Goal: Task Accomplishment & Management: Use online tool/utility

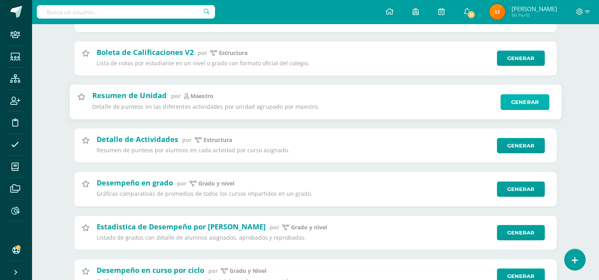
click at [522, 110] on link "Generar" at bounding box center [525, 102] width 49 height 16
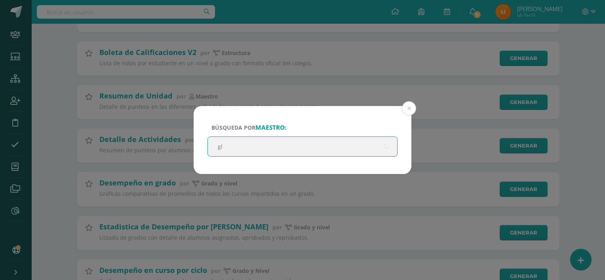
type input "gle"
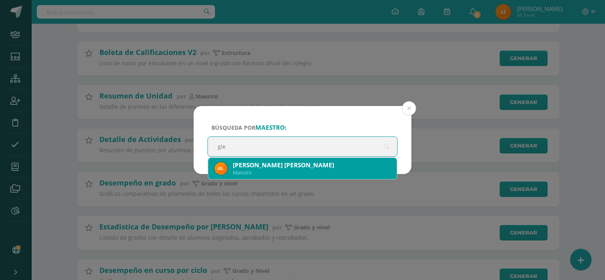
click at [283, 173] on div "Maestro" at bounding box center [312, 173] width 158 height 7
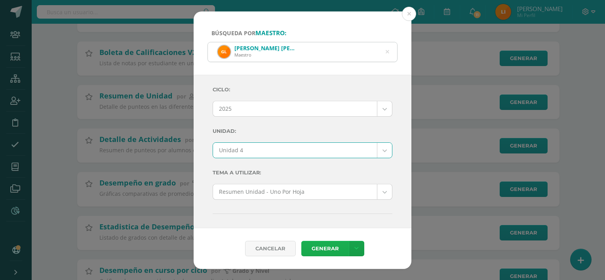
click at [309, 252] on link "Generar" at bounding box center [325, 248] width 48 height 15
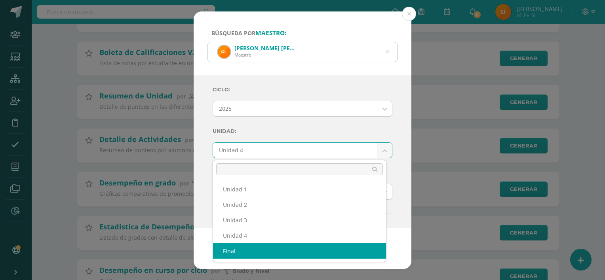
select select "final"
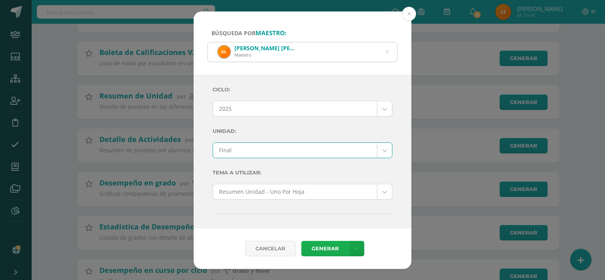
click at [329, 241] on link "Generar" at bounding box center [325, 248] width 48 height 15
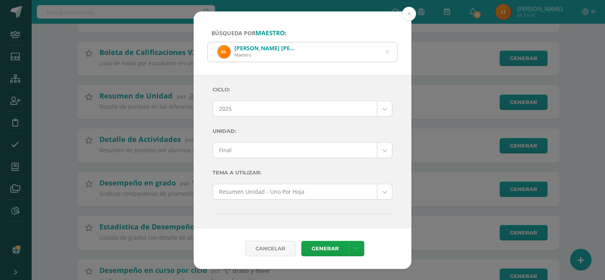
click at [390, 50] on div "[PERSON_NAME] [PERSON_NAME] Maestro" at bounding box center [302, 51] width 189 height 19
click at [387, 51] on icon at bounding box center [388, 52] width 4 height 20
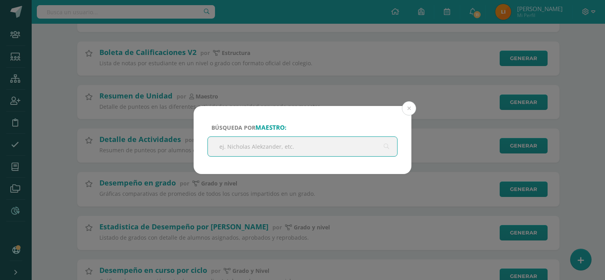
click at [278, 143] on input "text" at bounding box center [302, 146] width 189 height 19
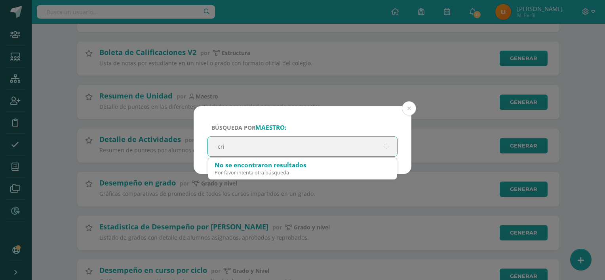
type input "[PERSON_NAME]"
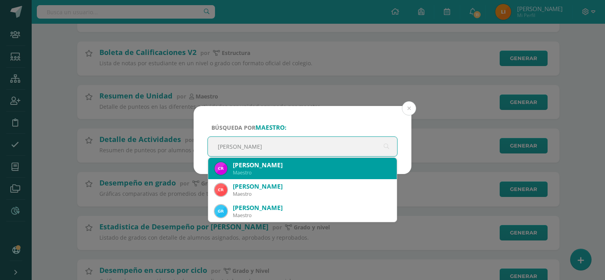
click at [298, 171] on div "Maestro" at bounding box center [312, 173] width 158 height 7
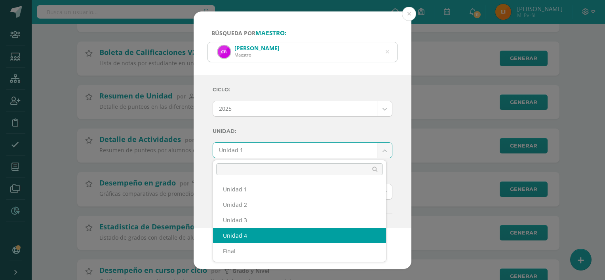
select select "Unidad 4"
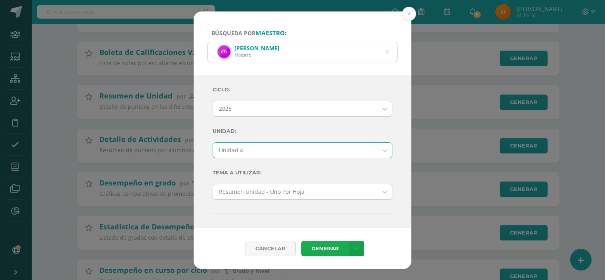
click at [333, 251] on link "Generar" at bounding box center [325, 248] width 48 height 15
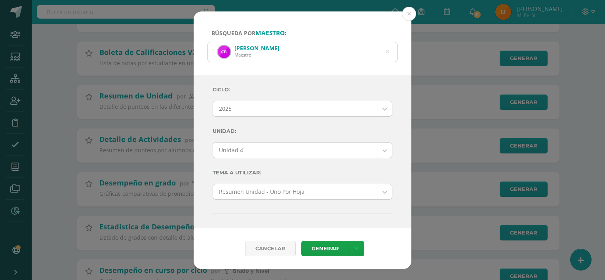
click at [384, 55] on div "[PERSON_NAME]" at bounding box center [302, 51] width 189 height 19
click at [387, 52] on icon at bounding box center [387, 52] width 17 height 17
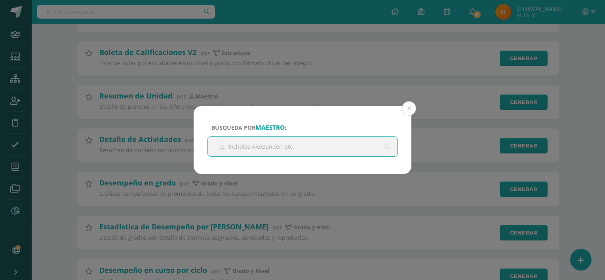
click at [263, 146] on input "text" at bounding box center [302, 146] width 189 height 19
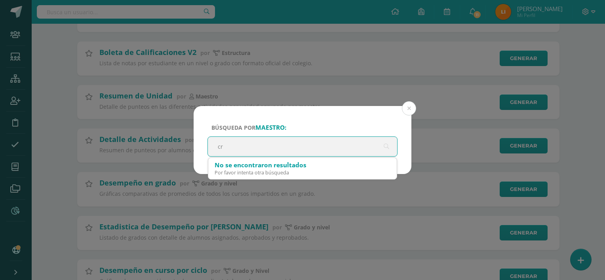
type input "c"
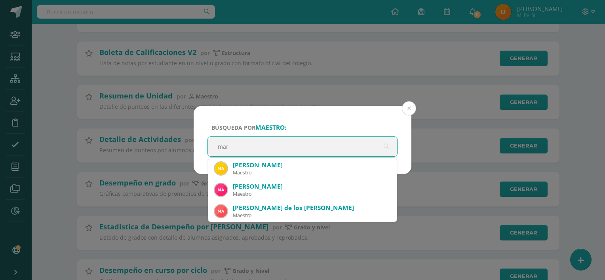
type input "mari"
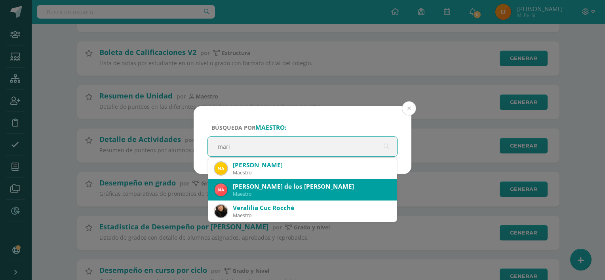
click at [288, 190] on div "[PERSON_NAME] de los [PERSON_NAME]" at bounding box center [312, 187] width 158 height 8
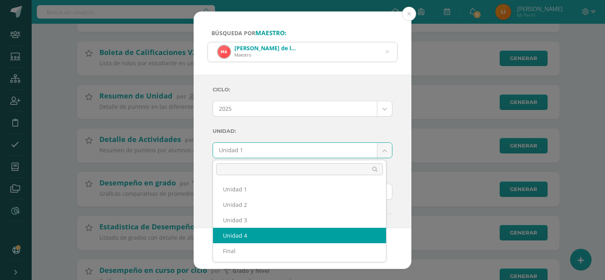
select select "Unidad 4"
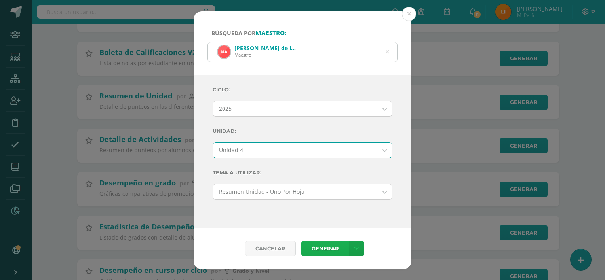
click at [335, 245] on link "Generar" at bounding box center [325, 248] width 48 height 15
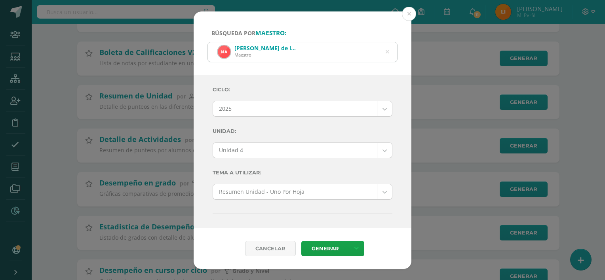
click at [385, 54] on div "[PERSON_NAME] de los [PERSON_NAME]" at bounding box center [302, 51] width 189 height 19
click at [390, 51] on div "[PERSON_NAME] de los [PERSON_NAME]" at bounding box center [302, 51] width 189 height 19
click at [386, 51] on icon at bounding box center [388, 52] width 4 height 20
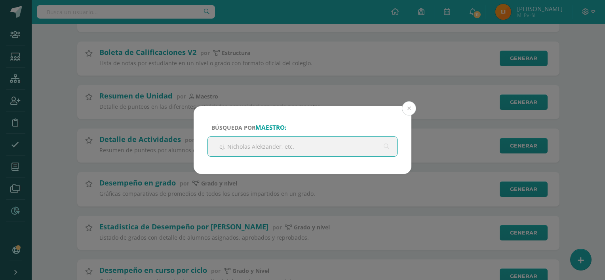
click at [280, 150] on input "text" at bounding box center [302, 146] width 189 height 19
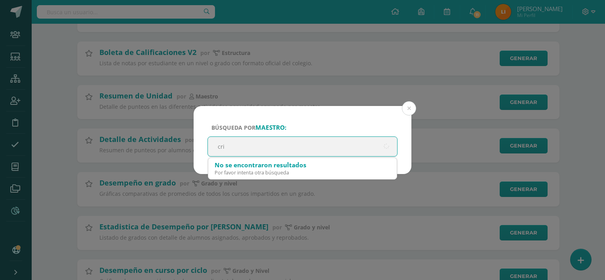
type input "[PERSON_NAME]"
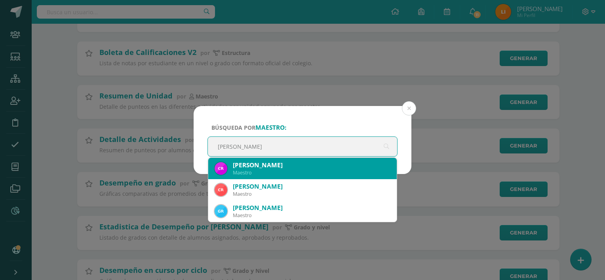
click at [284, 165] on div "[PERSON_NAME]" at bounding box center [312, 165] width 158 height 8
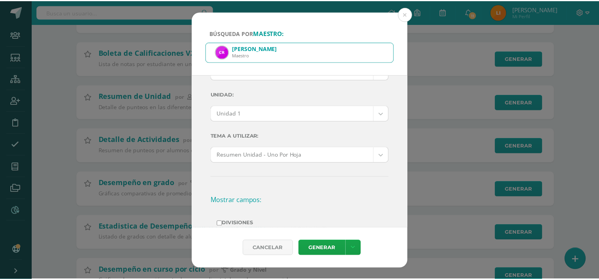
scroll to position [40, 0]
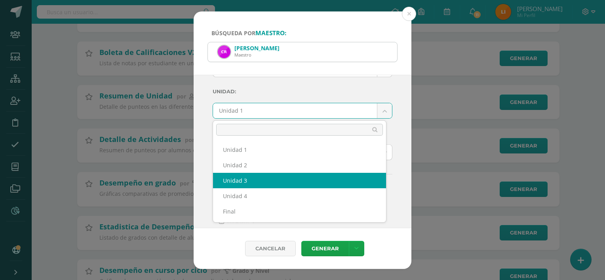
select select "Unidad 3"
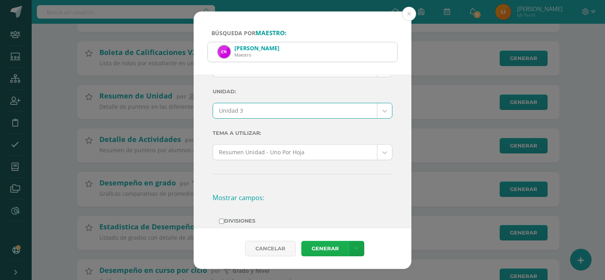
click at [320, 246] on link "Generar" at bounding box center [325, 248] width 48 height 15
click at [367, 49] on div "[PERSON_NAME]" at bounding box center [302, 51] width 189 height 19
click at [408, 17] on button at bounding box center [409, 14] width 14 height 14
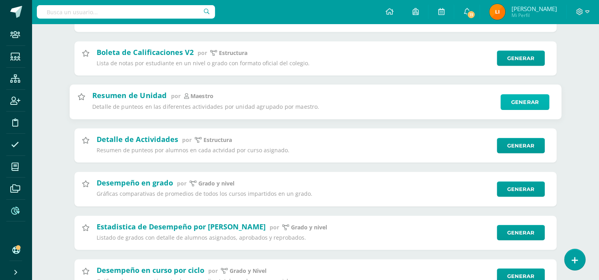
click at [513, 110] on link "Generar" at bounding box center [525, 102] width 49 height 16
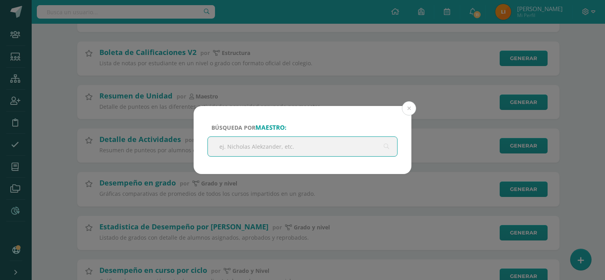
click at [331, 154] on input "text" at bounding box center [302, 146] width 189 height 19
type input "yess"
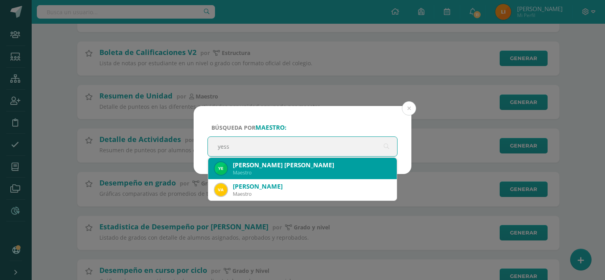
click at [323, 166] on div "[PERSON_NAME] [PERSON_NAME]" at bounding box center [312, 165] width 158 height 8
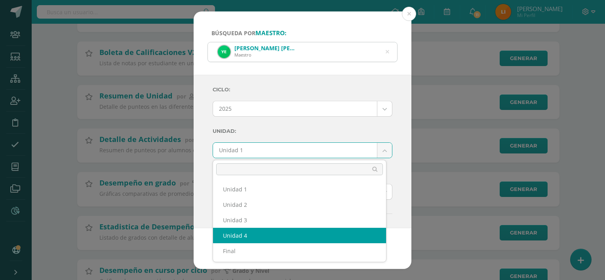
select select "Unidad 4"
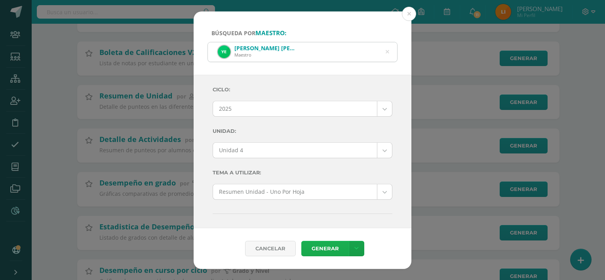
click at [315, 245] on link "Generar" at bounding box center [325, 248] width 48 height 15
click at [388, 52] on icon at bounding box center [387, 52] width 17 height 17
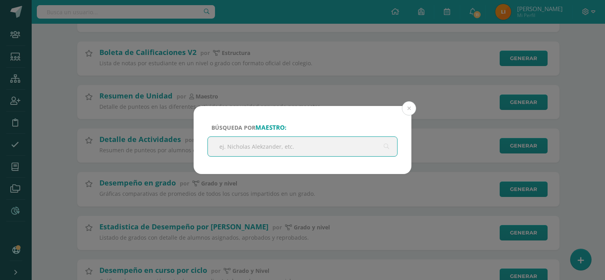
click at [259, 141] on input "text" at bounding box center [302, 146] width 189 height 19
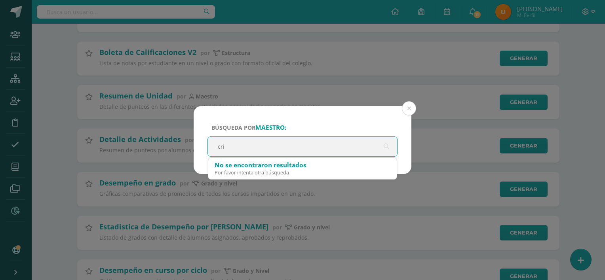
type input "[PERSON_NAME]"
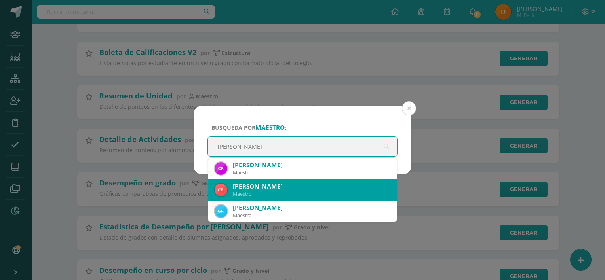
click at [261, 185] on div "[PERSON_NAME]" at bounding box center [312, 187] width 158 height 8
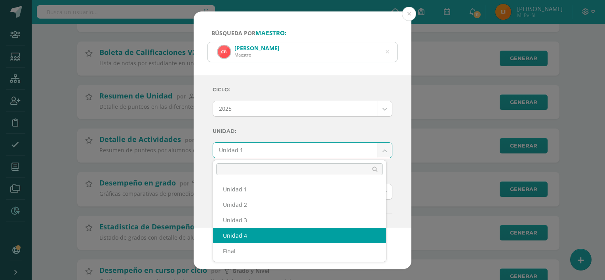
select select "Unidad 4"
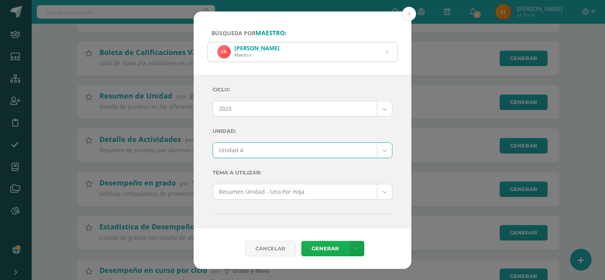
click at [334, 244] on link "Generar" at bounding box center [325, 248] width 48 height 15
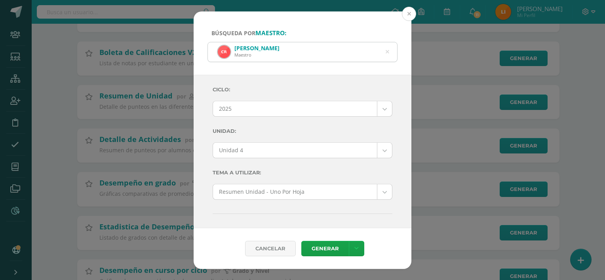
click at [412, 11] on button at bounding box center [409, 14] width 14 height 14
